Goal: Navigation & Orientation: Find specific page/section

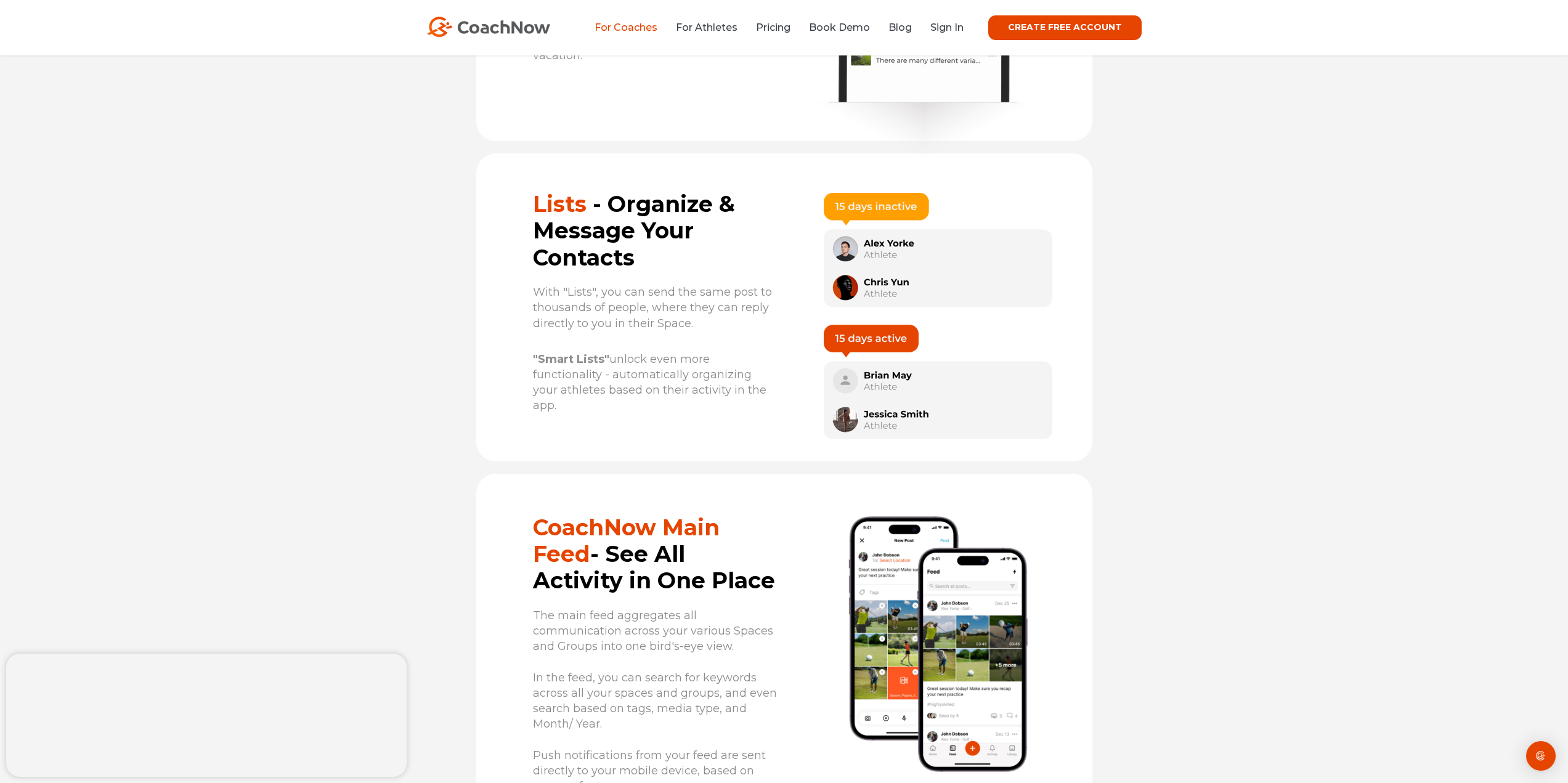
scroll to position [6003, 0]
click at [712, 24] on link "For Athletes" at bounding box center [706, 27] width 62 height 12
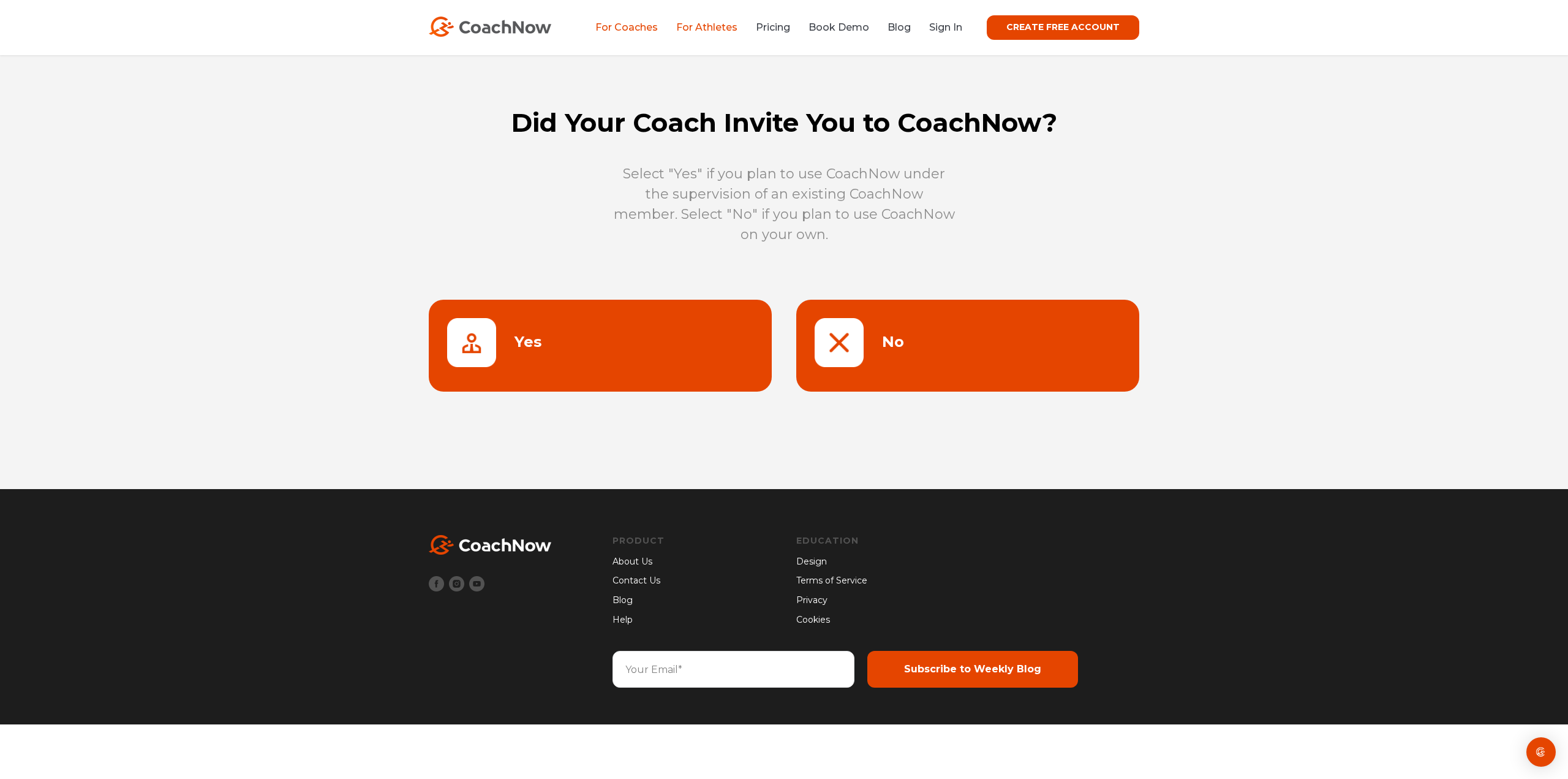
click at [619, 28] on link "For Coaches" at bounding box center [626, 27] width 63 height 12
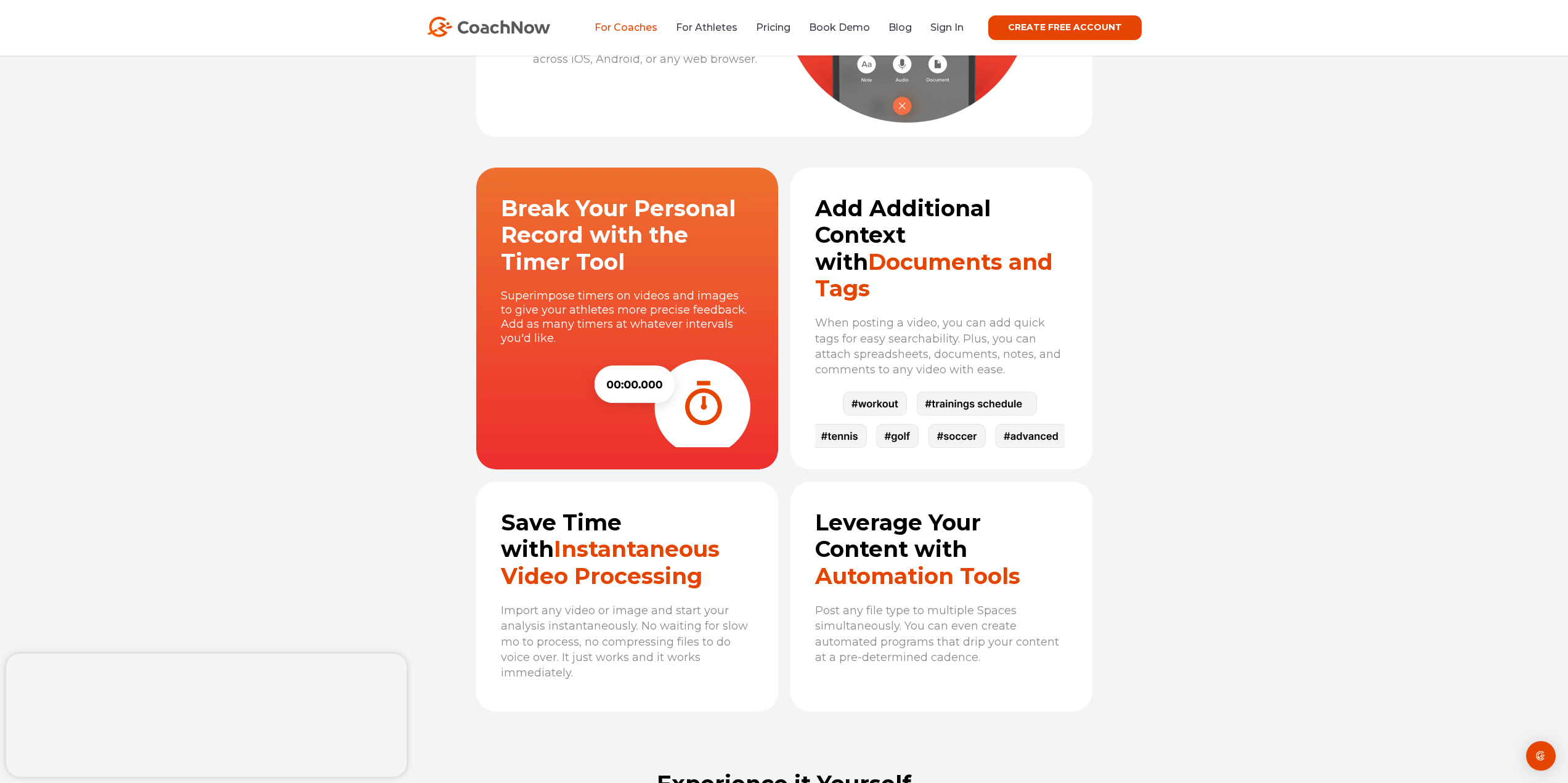
scroll to position [3797, 0]
